Goal: Transaction & Acquisition: Purchase product/service

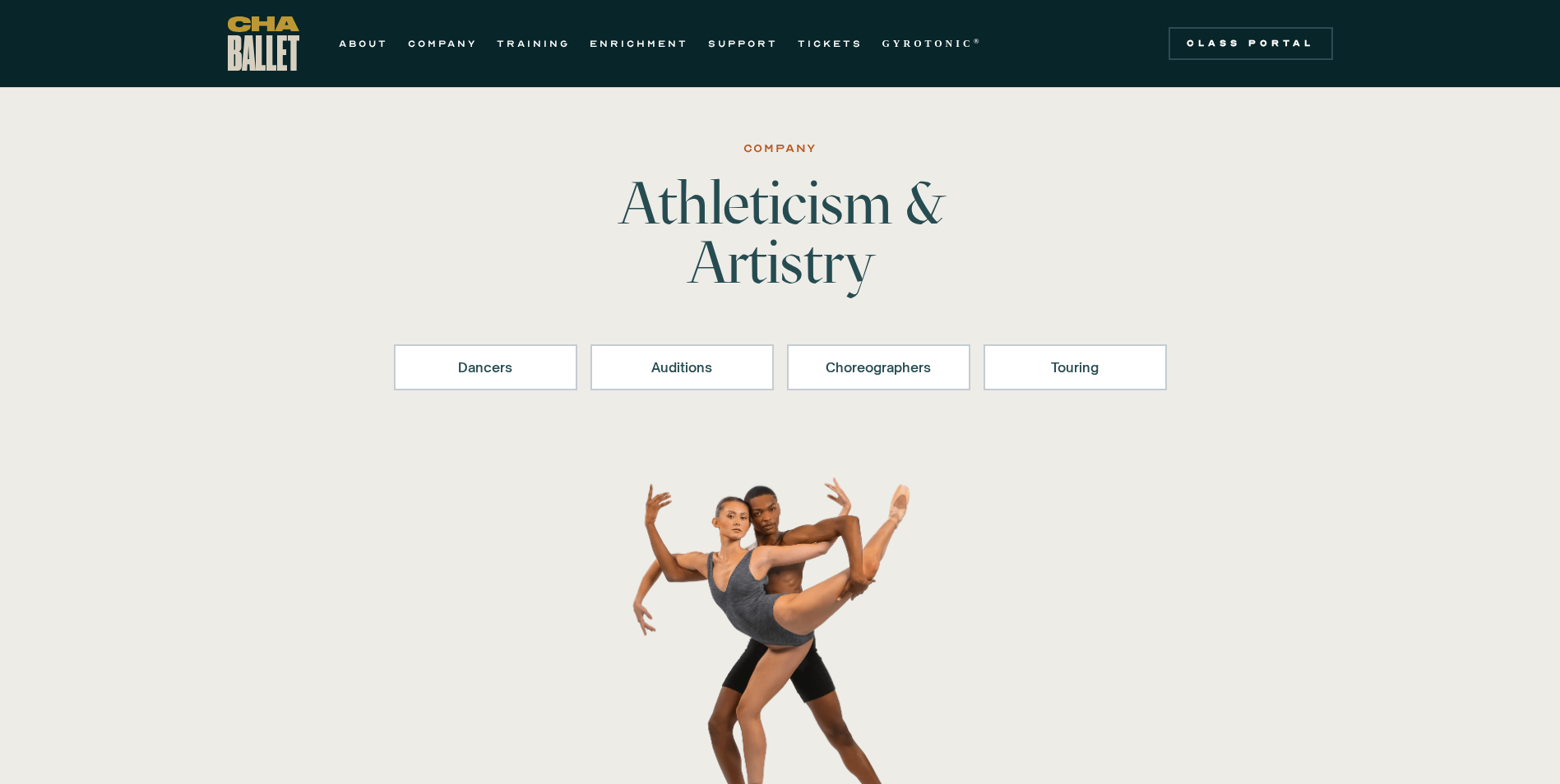
scroll to position [1788, 0]
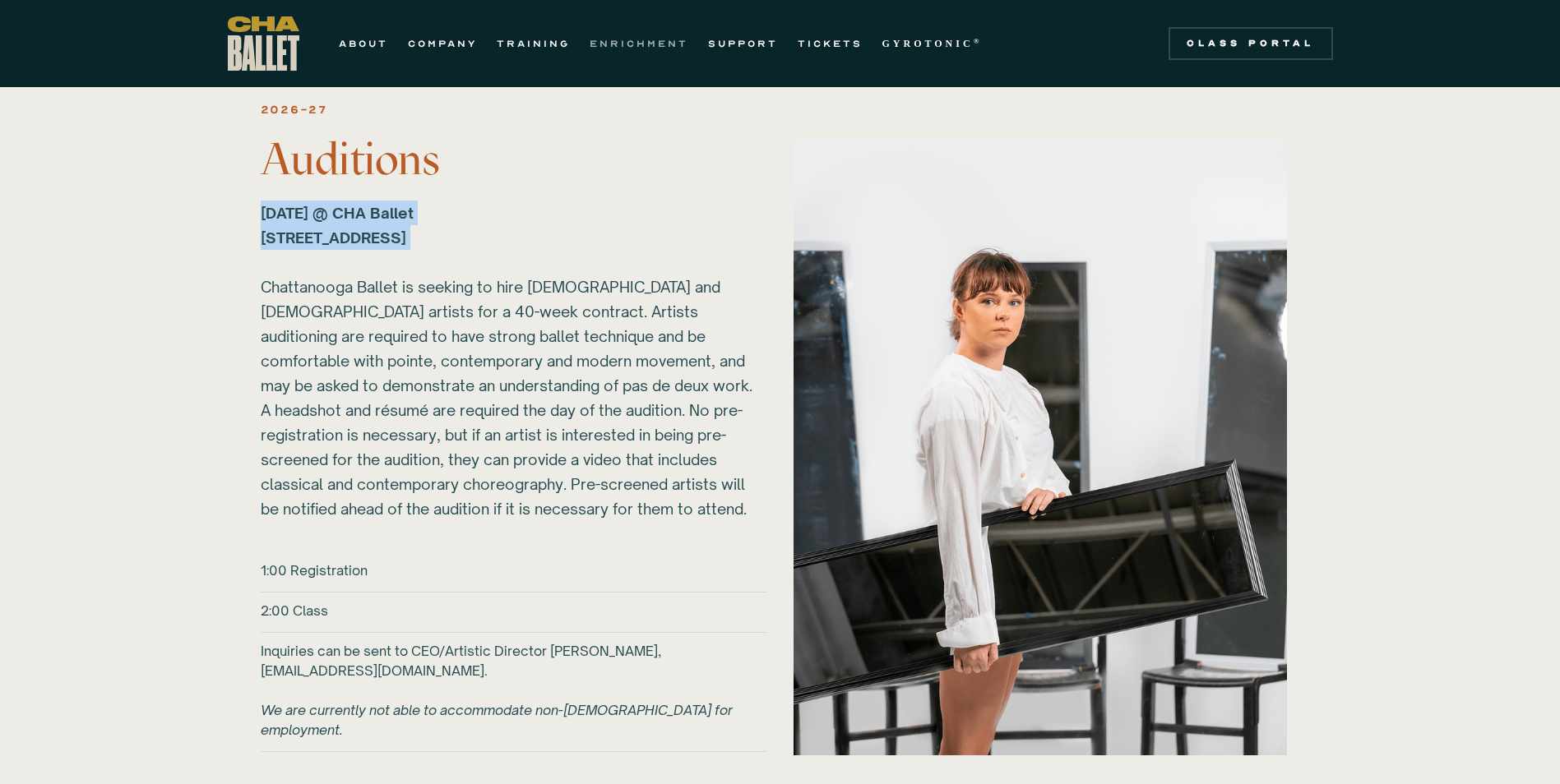
click at [637, 39] on link "ENRICHMENT" at bounding box center [638, 43] width 99 height 20
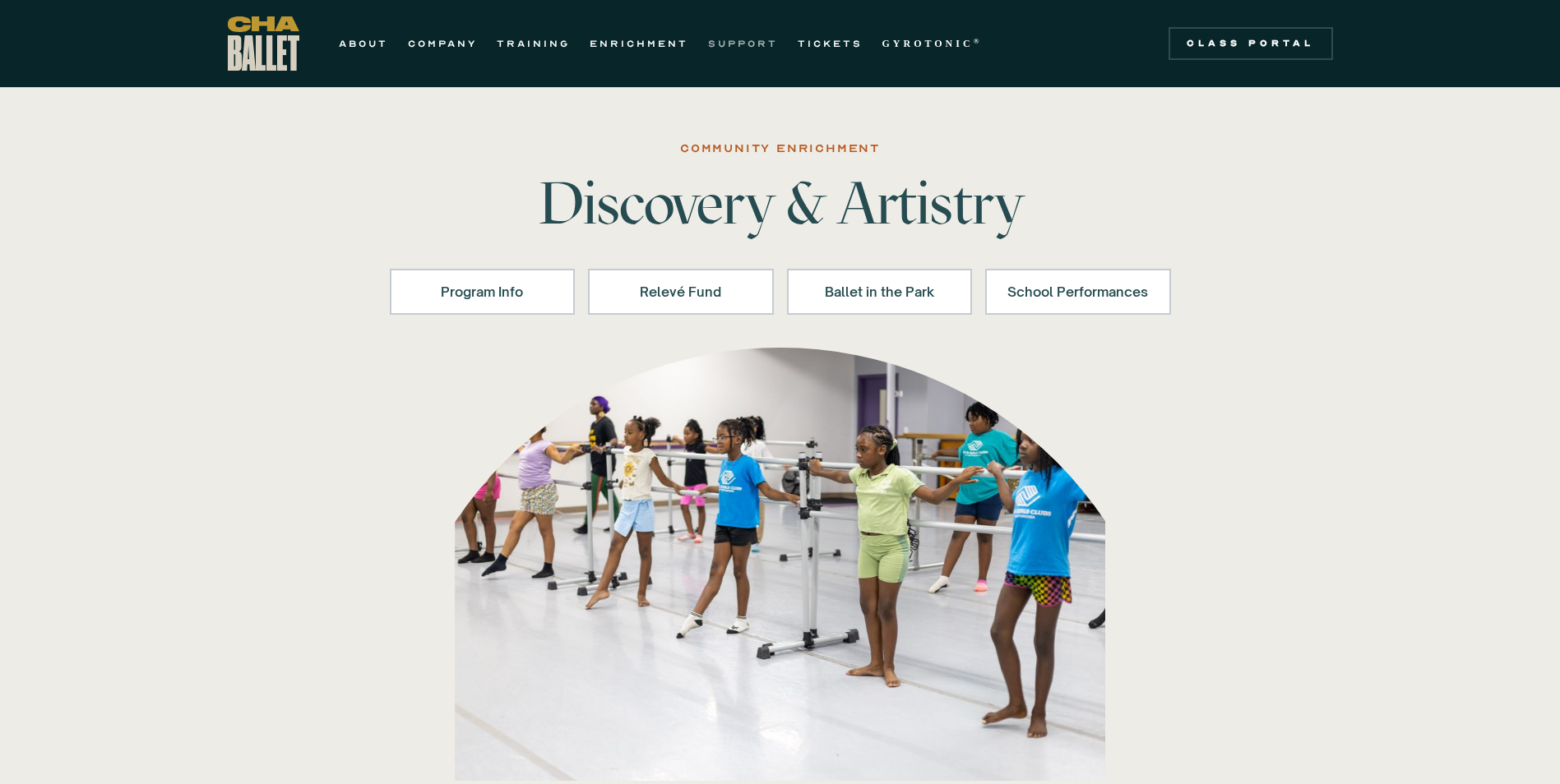
click at [749, 38] on link "SUPPORT" at bounding box center [742, 43] width 70 height 20
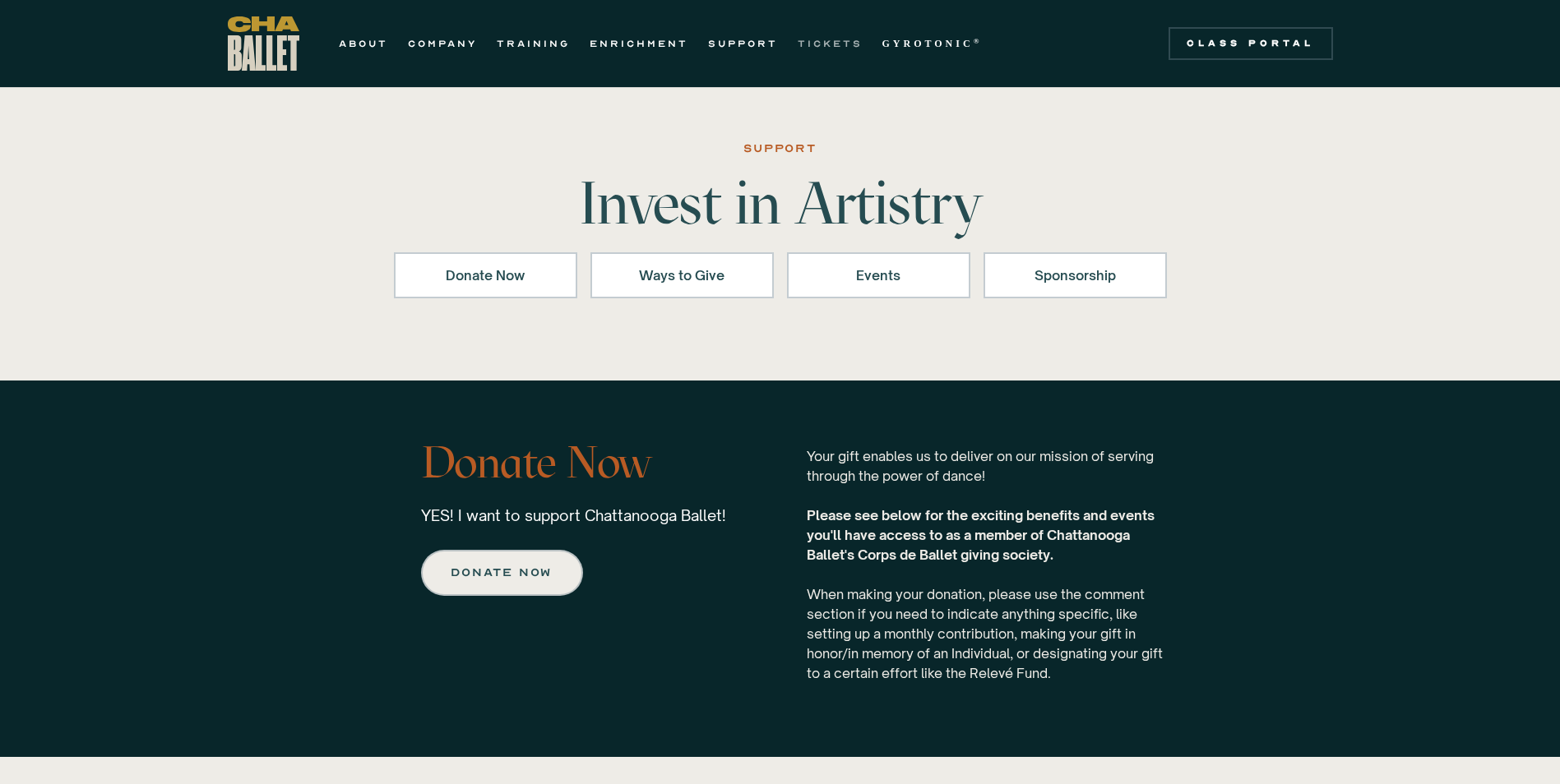
click at [827, 45] on link "TICKETS" at bounding box center [830, 43] width 65 height 20
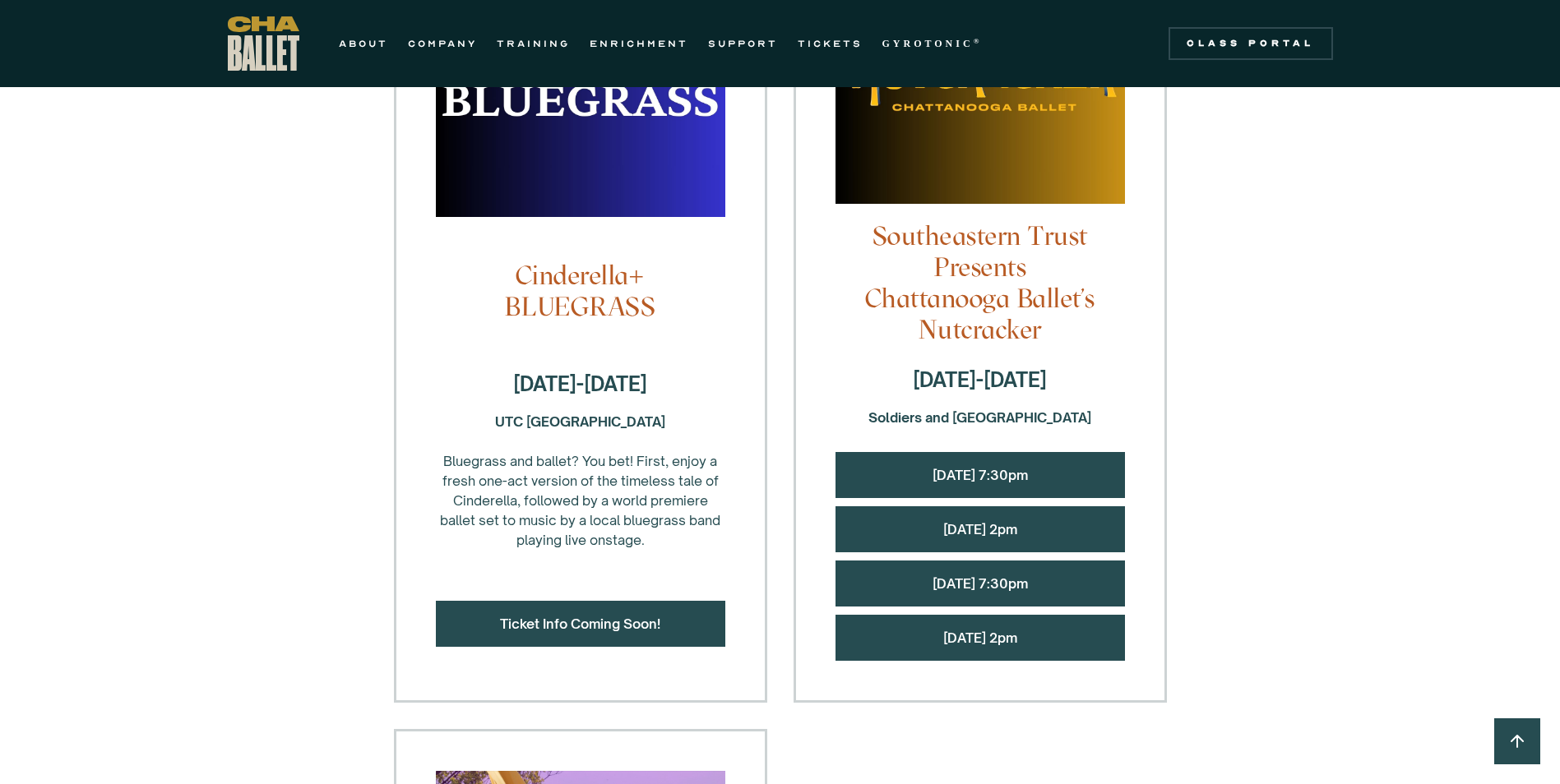
scroll to position [1562, 0]
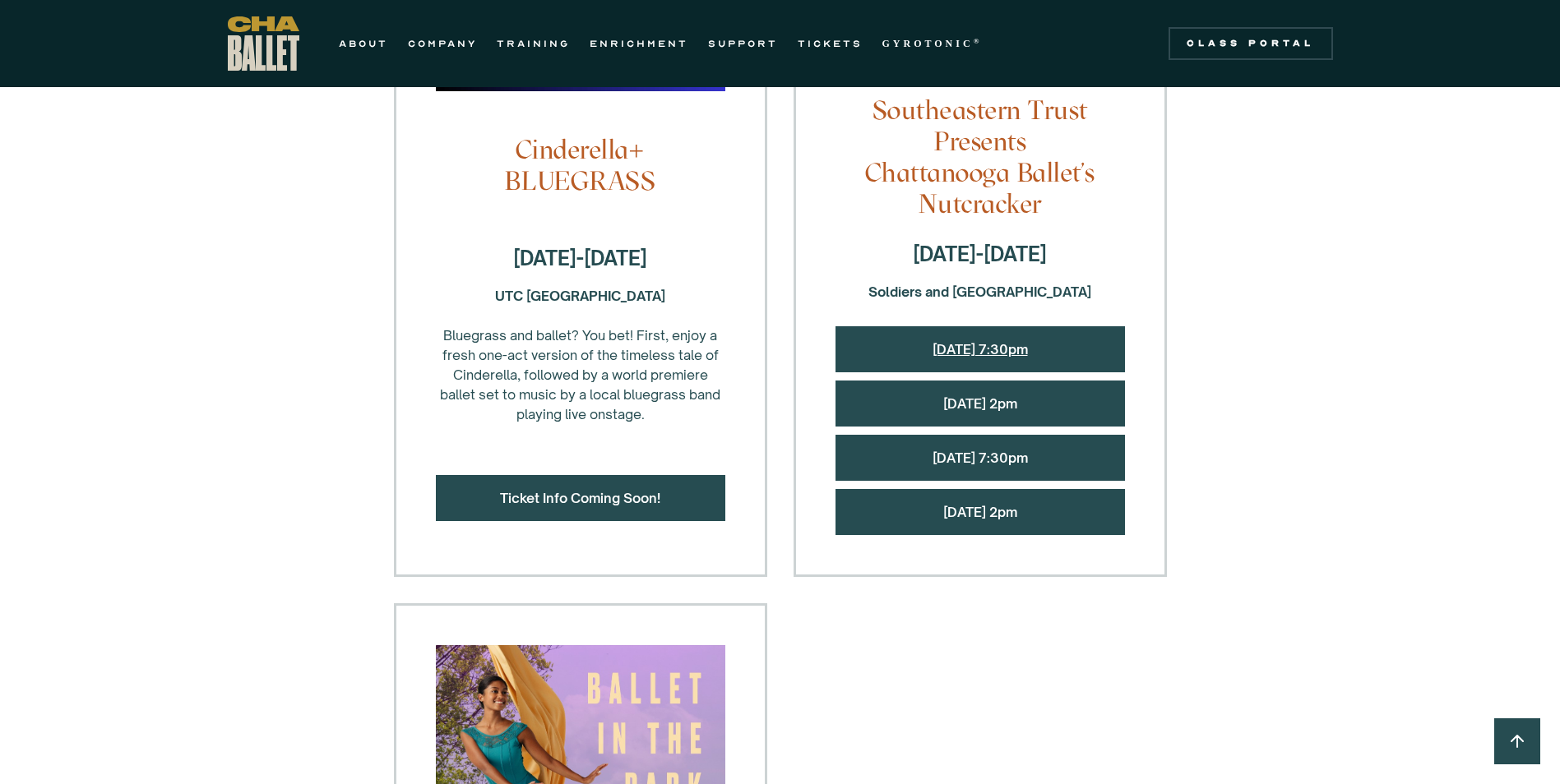
click at [953, 346] on link "Friday, 12/12 @ 7:30pm" at bounding box center [979, 349] width 95 height 17
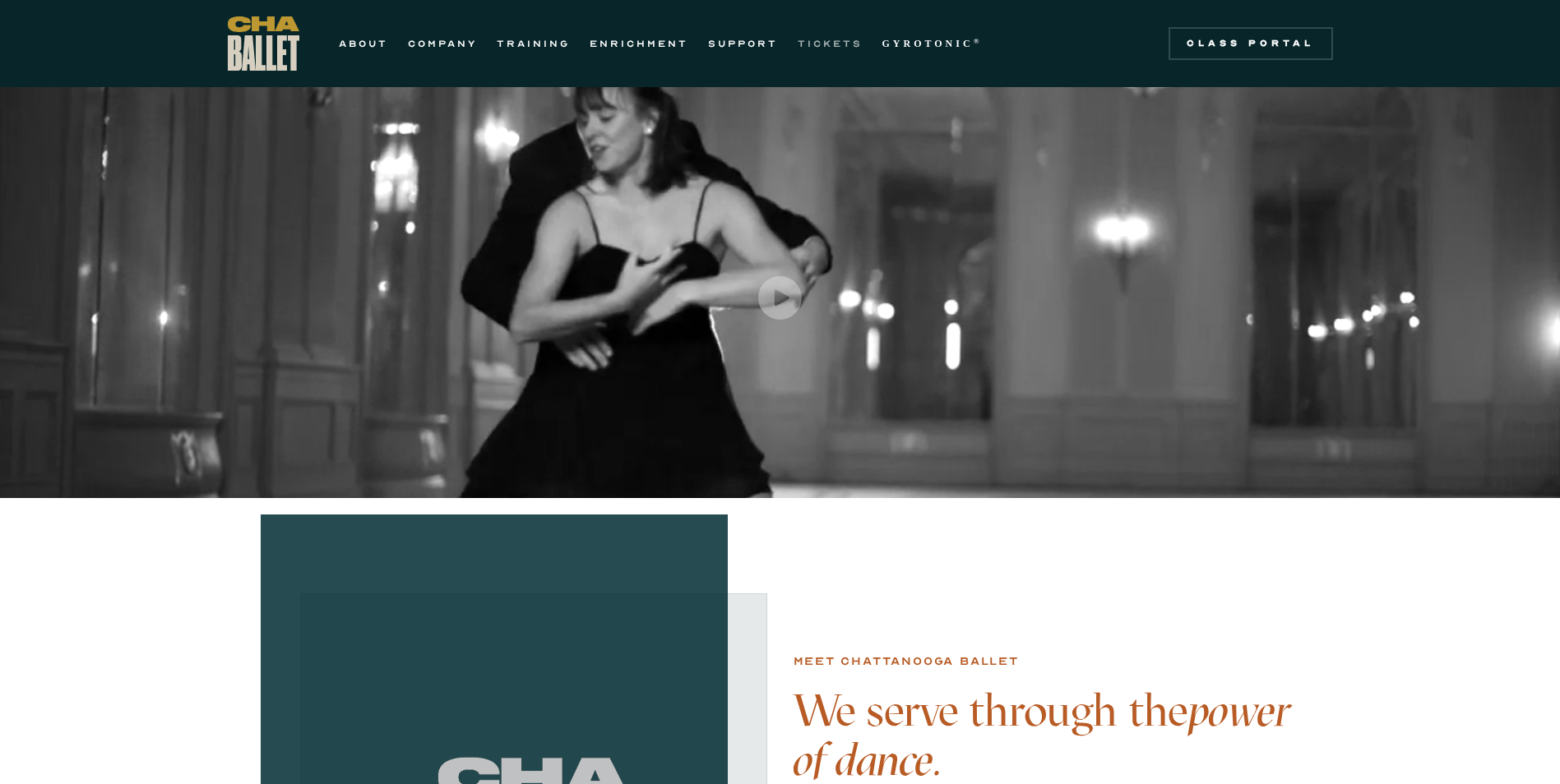
click at [806, 38] on link "TICKETS" at bounding box center [830, 43] width 65 height 20
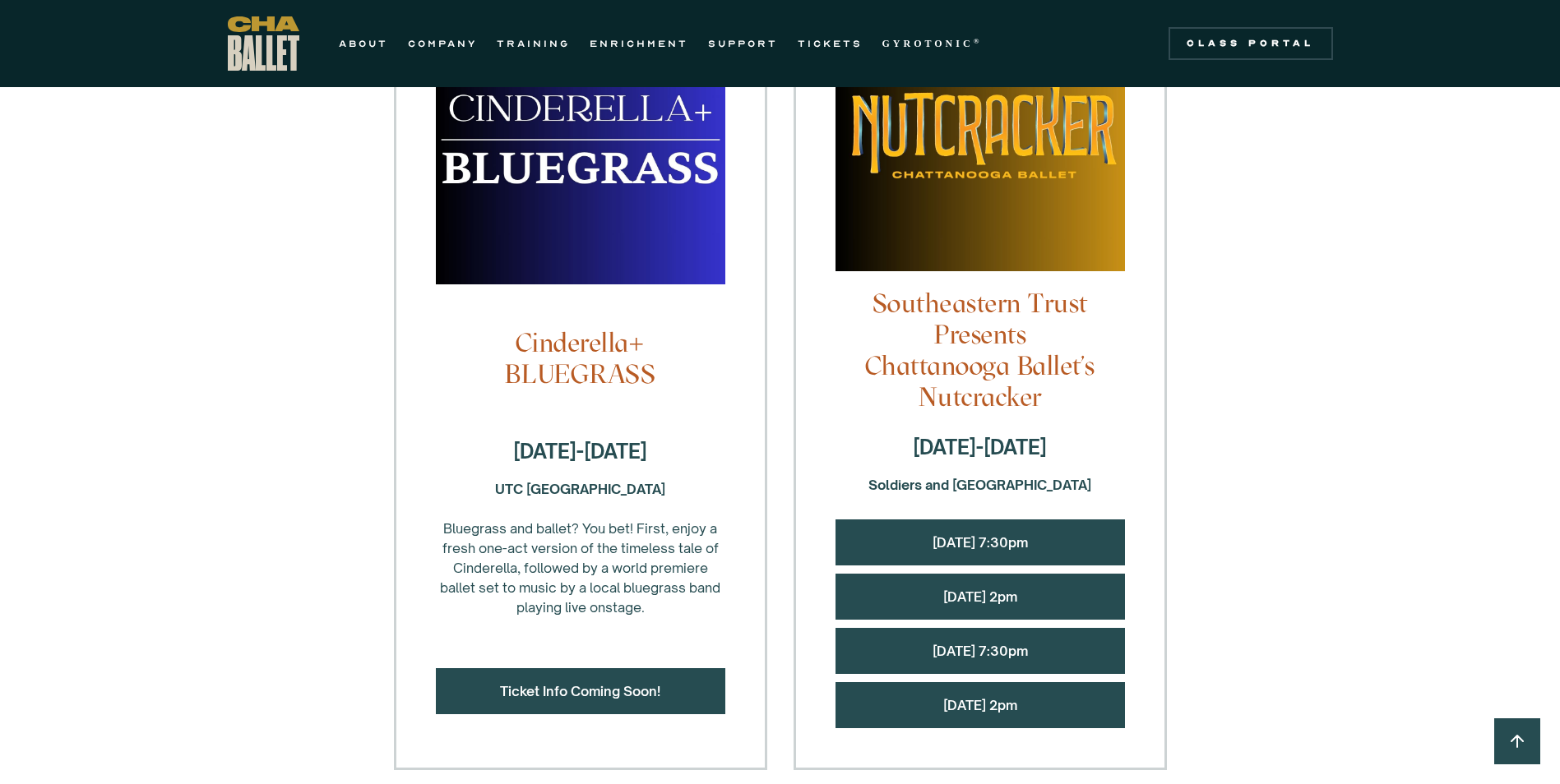
scroll to position [1398, 0]
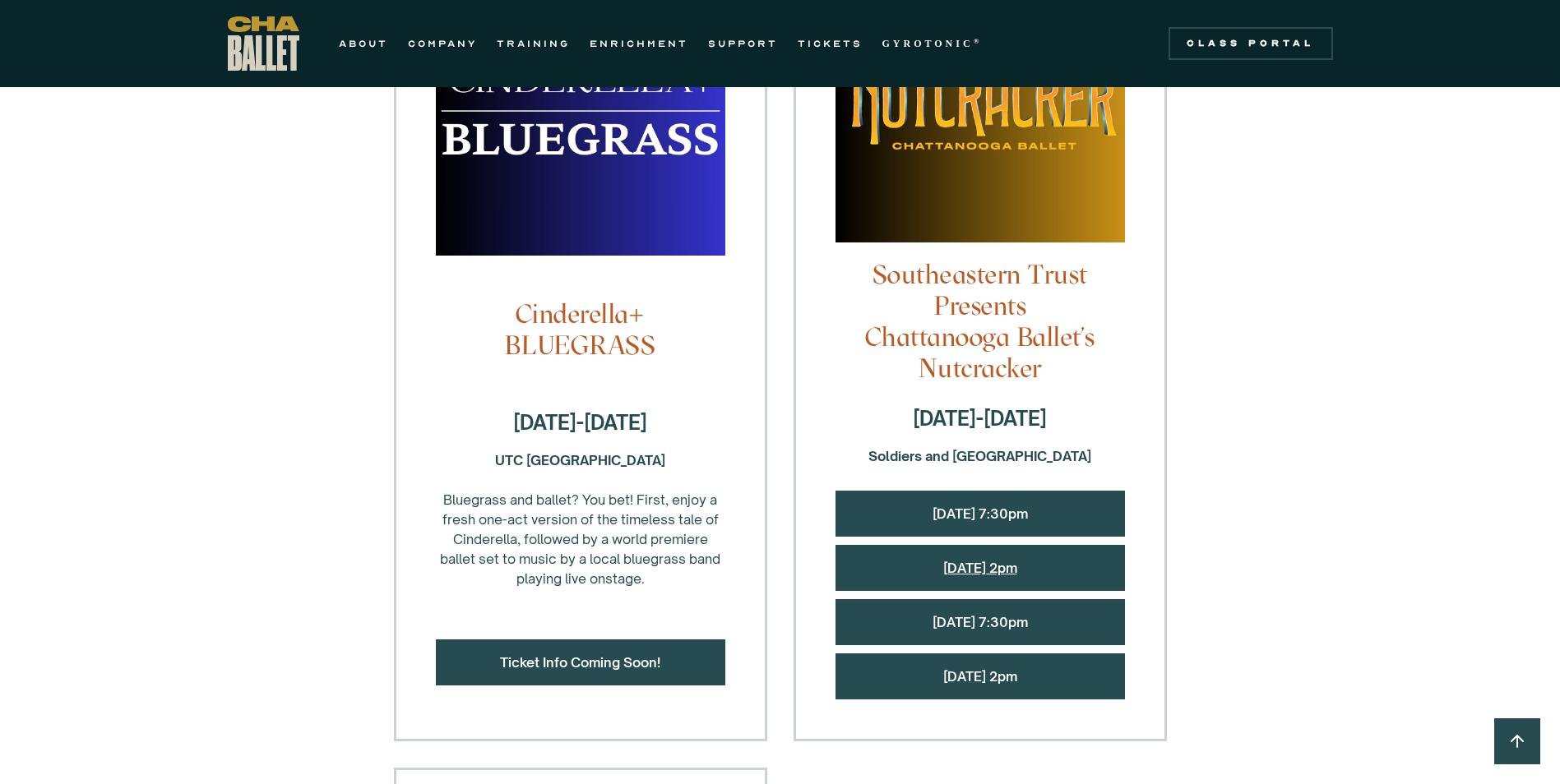
click at [969, 570] on link "[DATE] 2pm" at bounding box center [980, 568] width 74 height 17
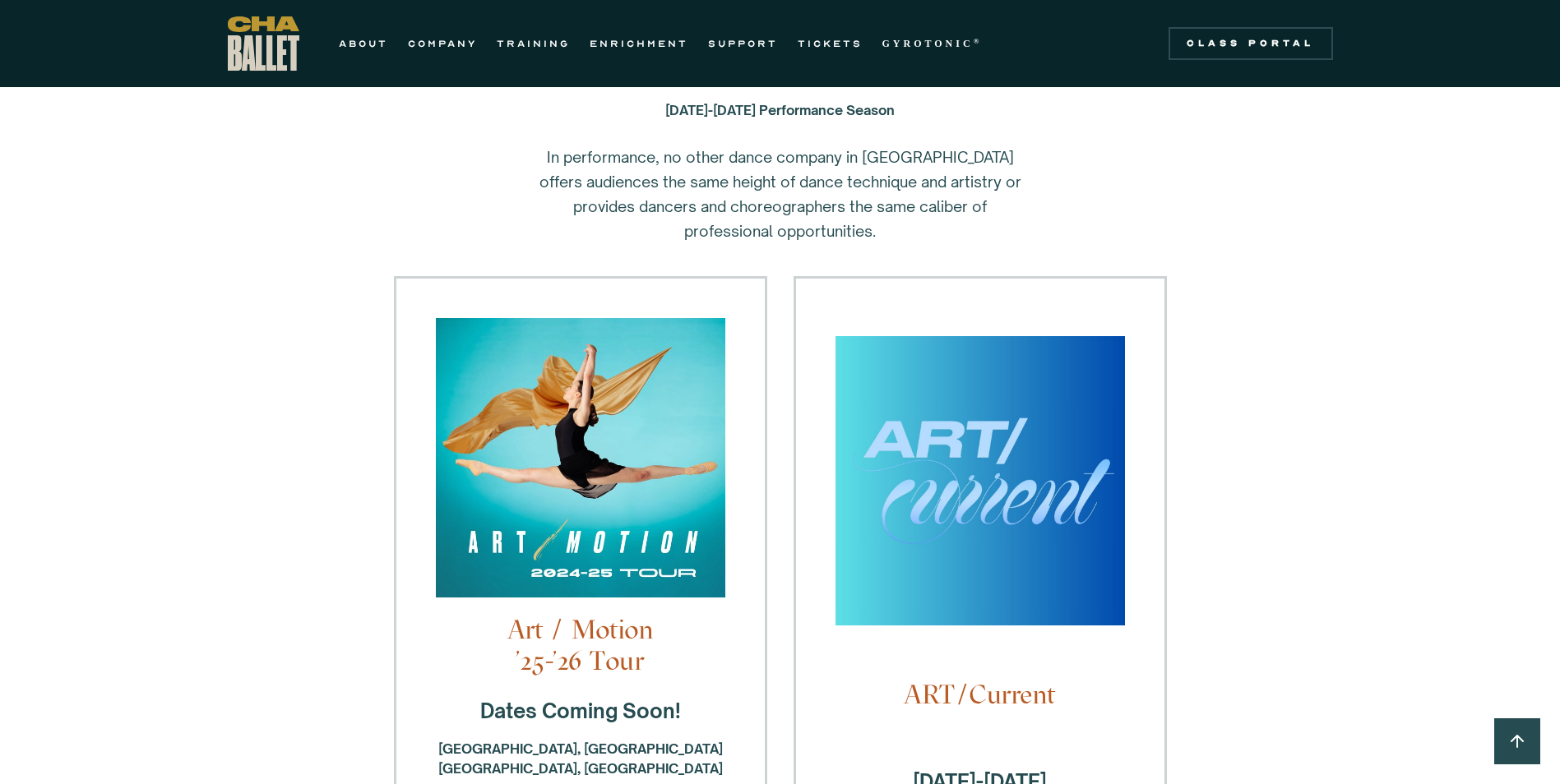
scroll to position [0, 0]
